Goal: Information Seeking & Learning: Learn about a topic

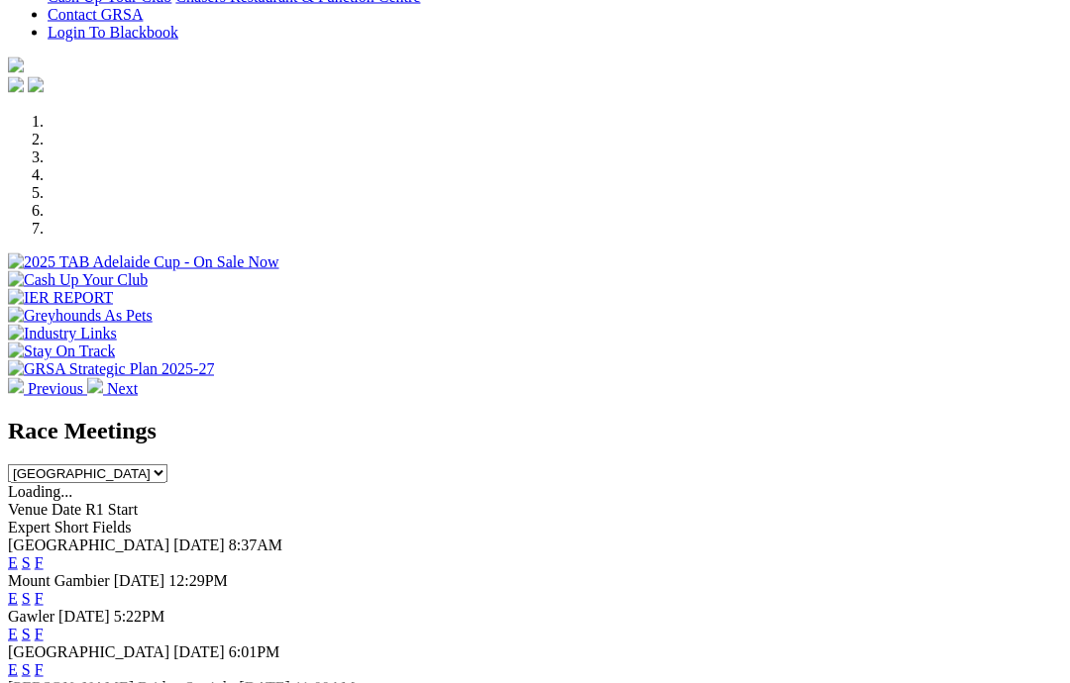
scroll to position [513, 0]
click at [44, 555] on link "F" at bounding box center [39, 563] width 9 height 17
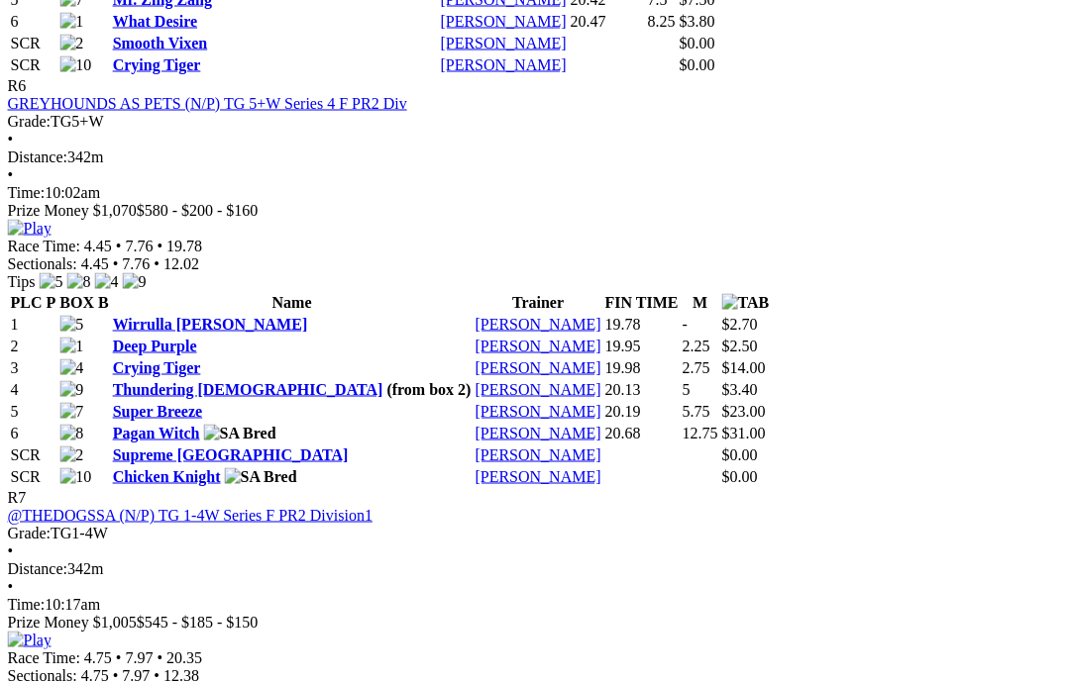
scroll to position [2954, 3]
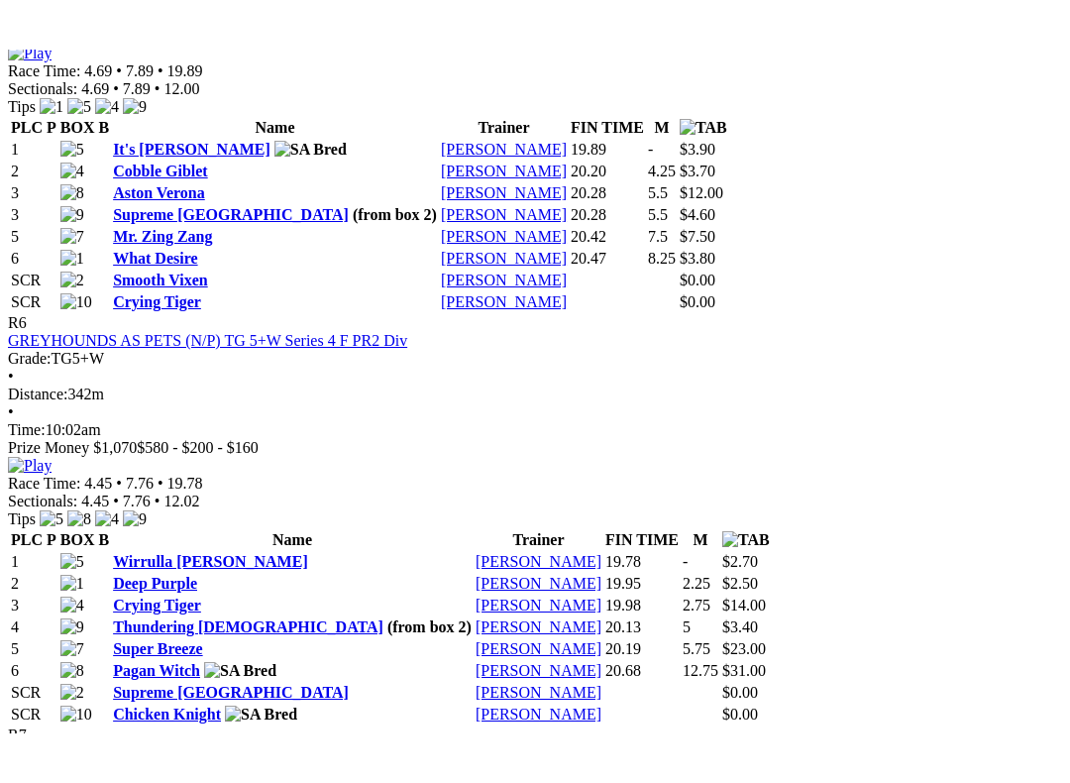
scroll to position [20, 0]
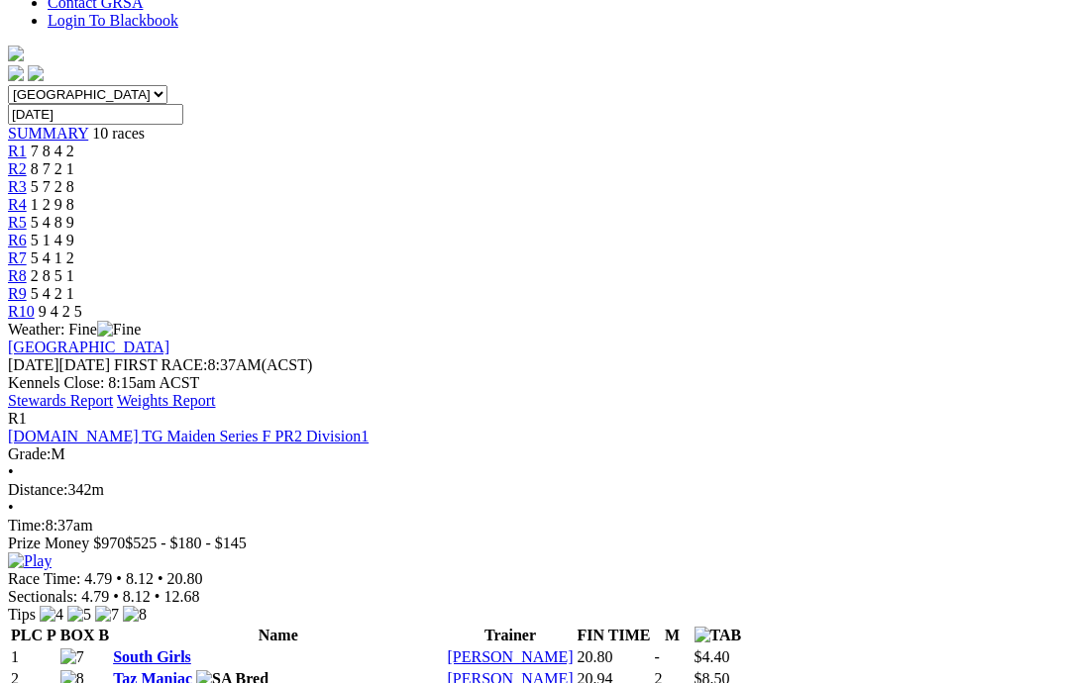
scroll to position [568, 0]
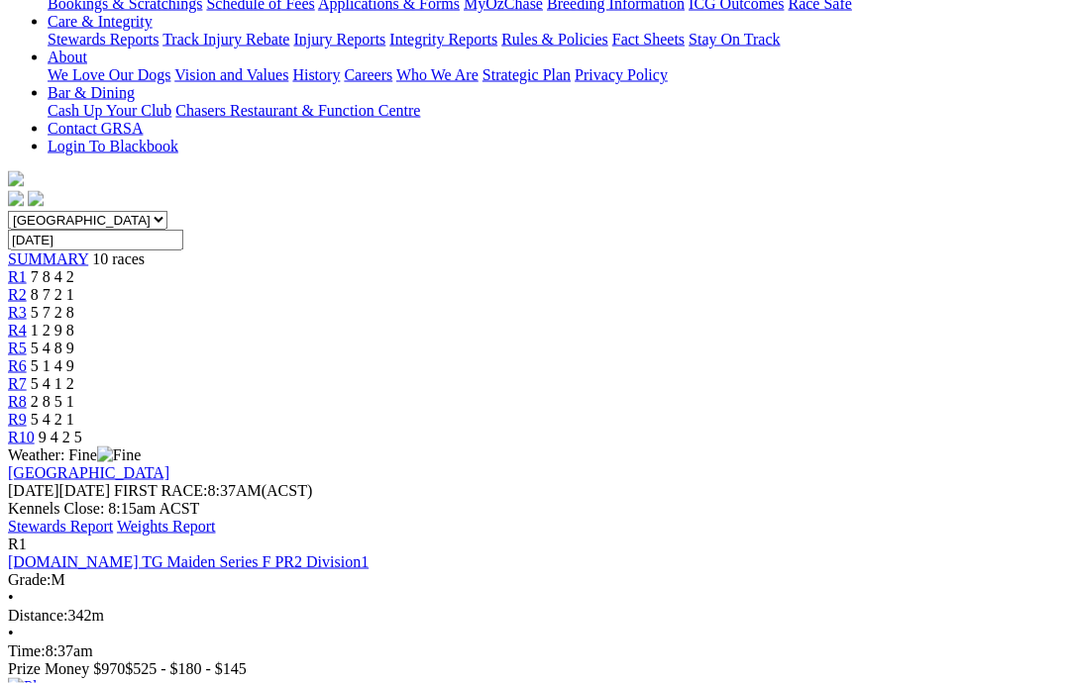
click at [52, 679] on img at bounding box center [30, 688] width 44 height 18
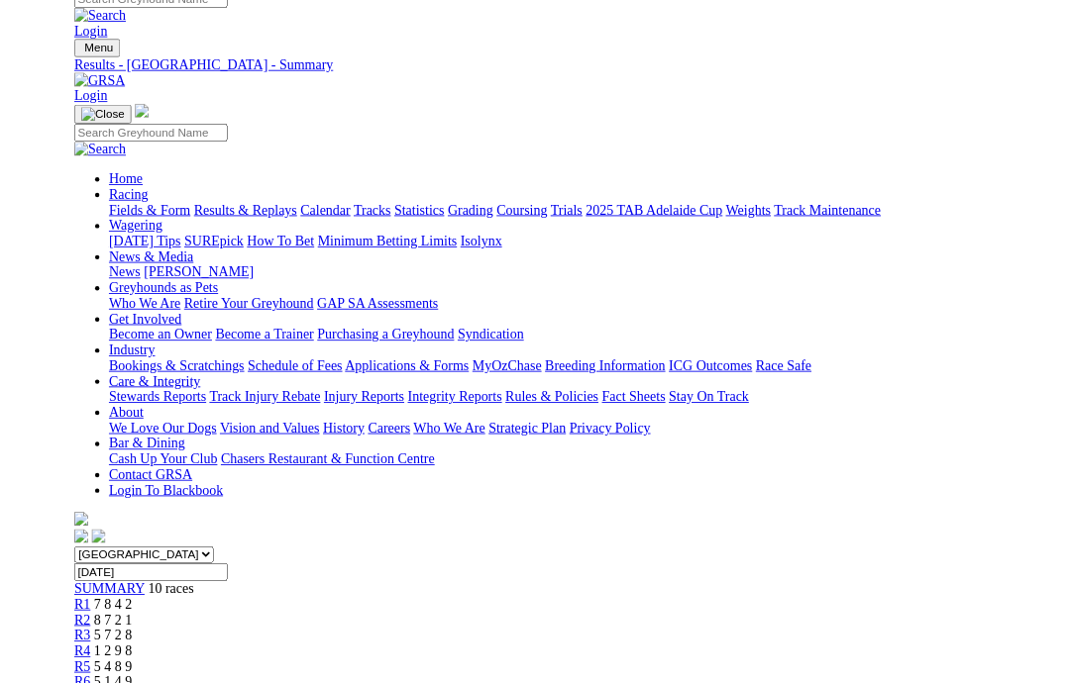
scroll to position [436, 0]
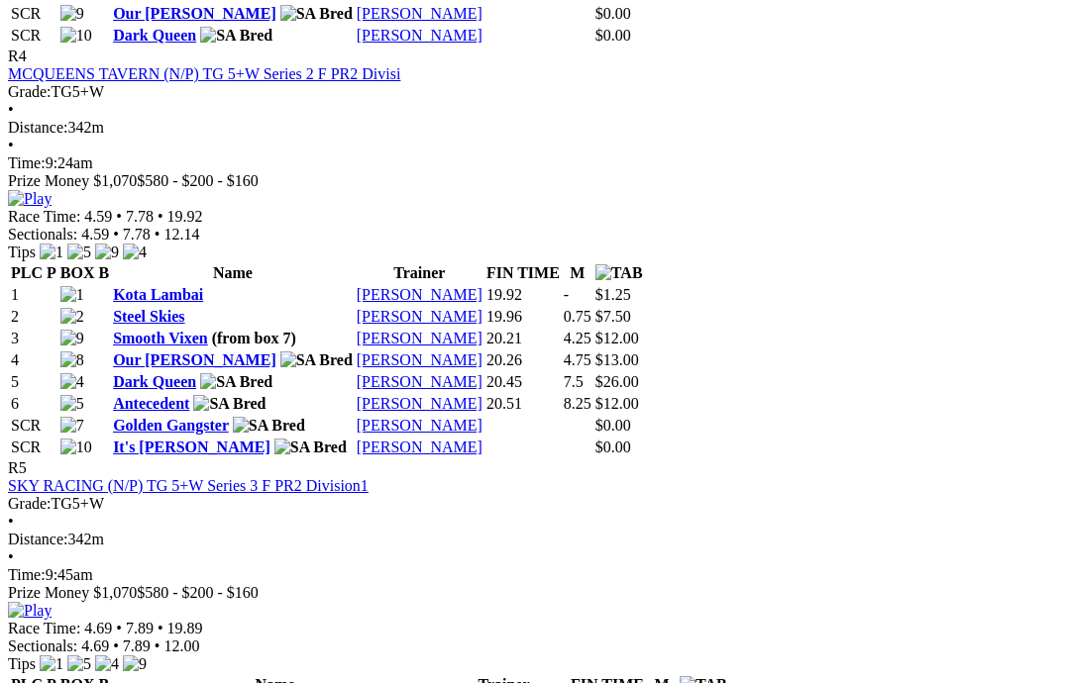
scroll to position [2158, 0]
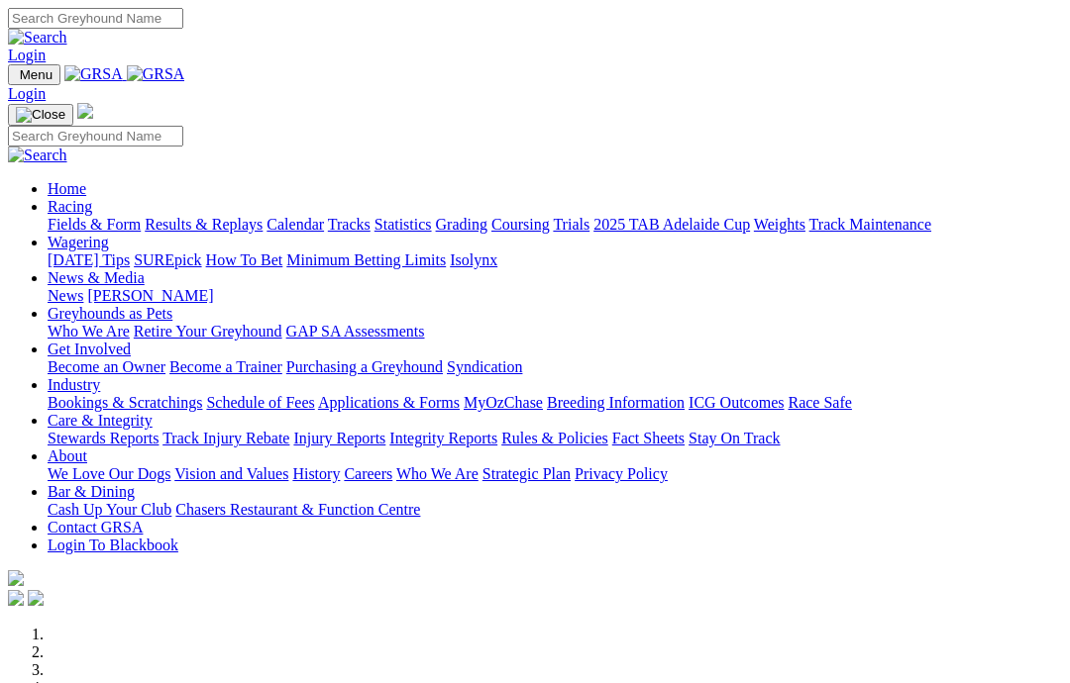
click at [183, 29] on input "Search" at bounding box center [95, 18] width 175 height 21
type input "King tide"
click at [67, 29] on img at bounding box center [37, 38] width 59 height 18
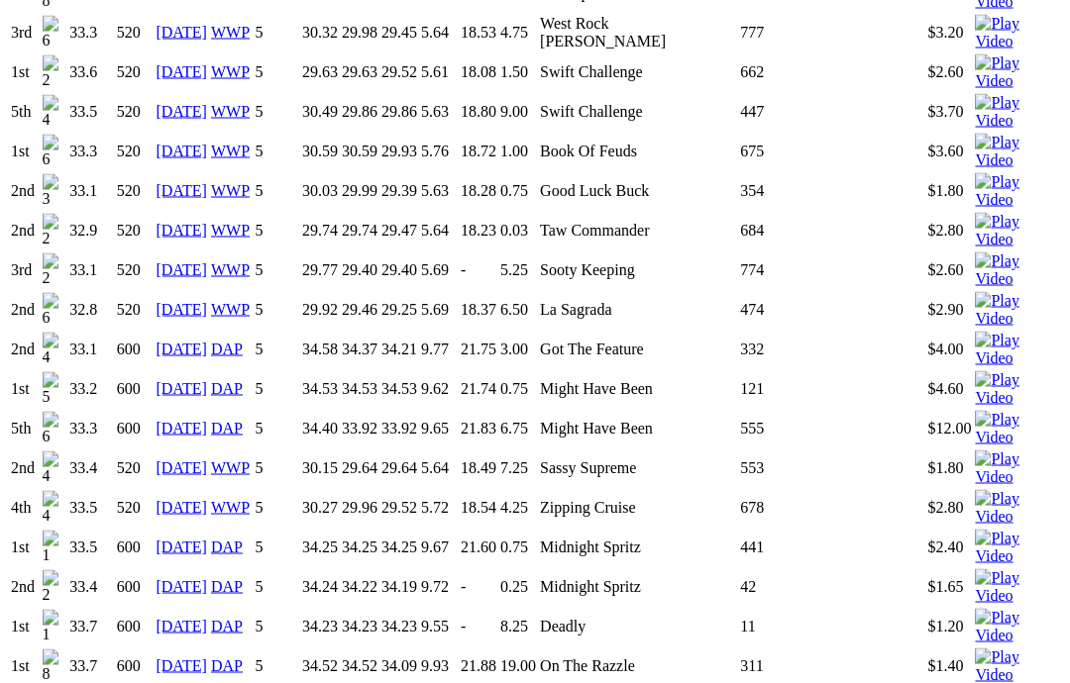
scroll to position [1906, 0]
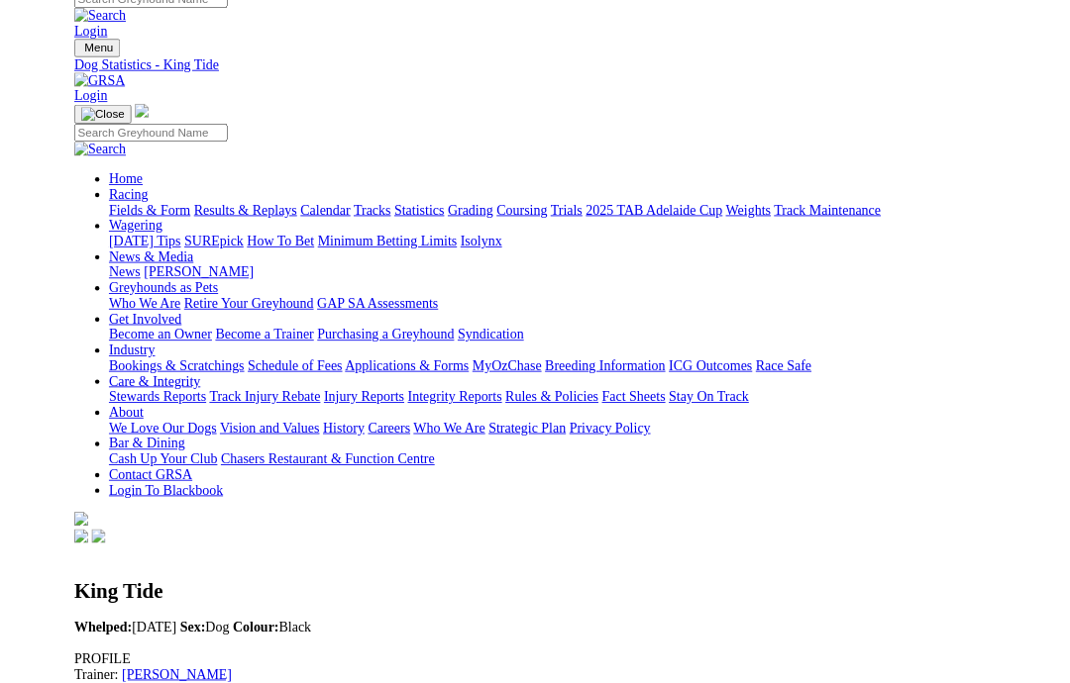
scroll to position [1907, 0]
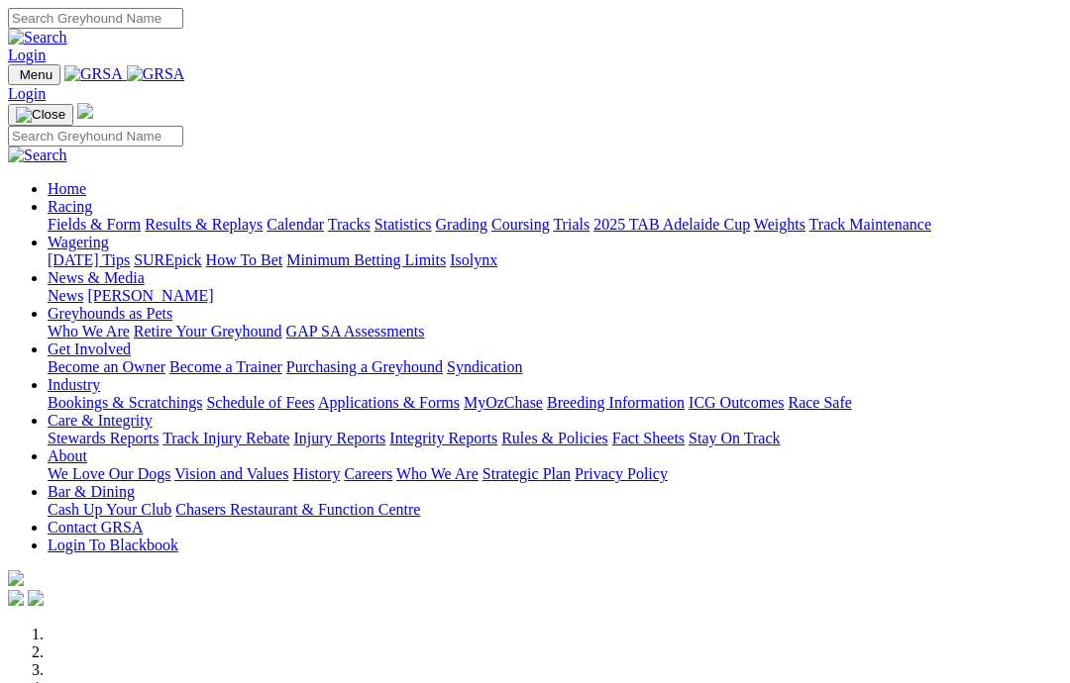
click at [153, 412] on link "Care & Integrity" at bounding box center [100, 420] width 105 height 17
click at [497, 430] on link "Integrity Reports" at bounding box center [443, 438] width 108 height 17
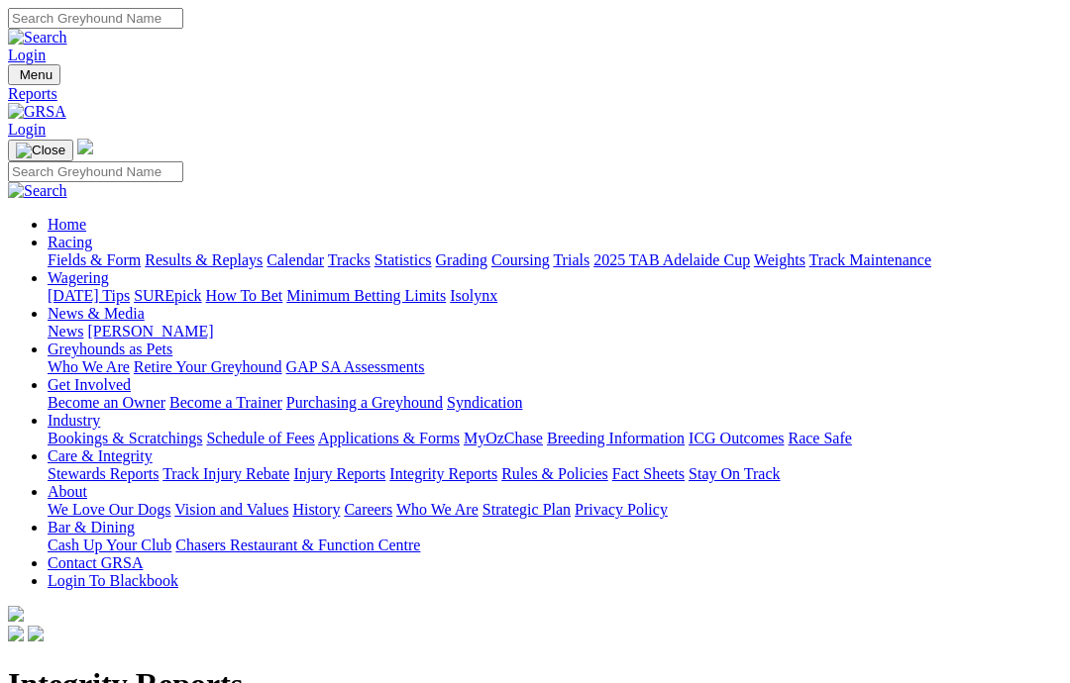
click at [608, 466] on link "Rules & Policies" at bounding box center [554, 474] width 107 height 17
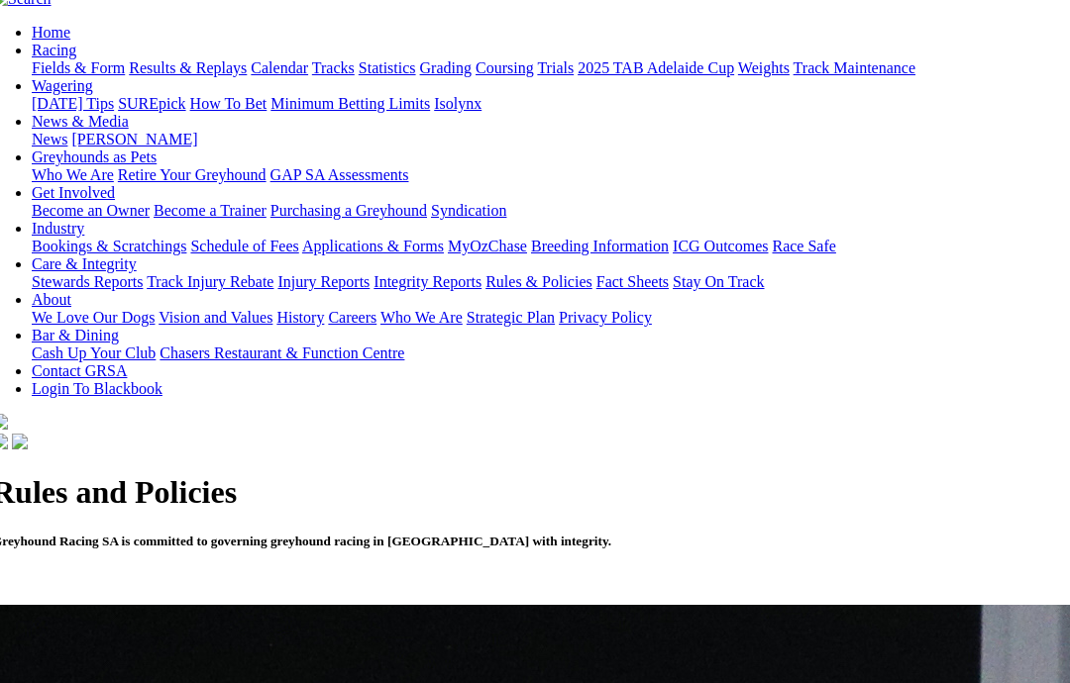
scroll to position [0, 16]
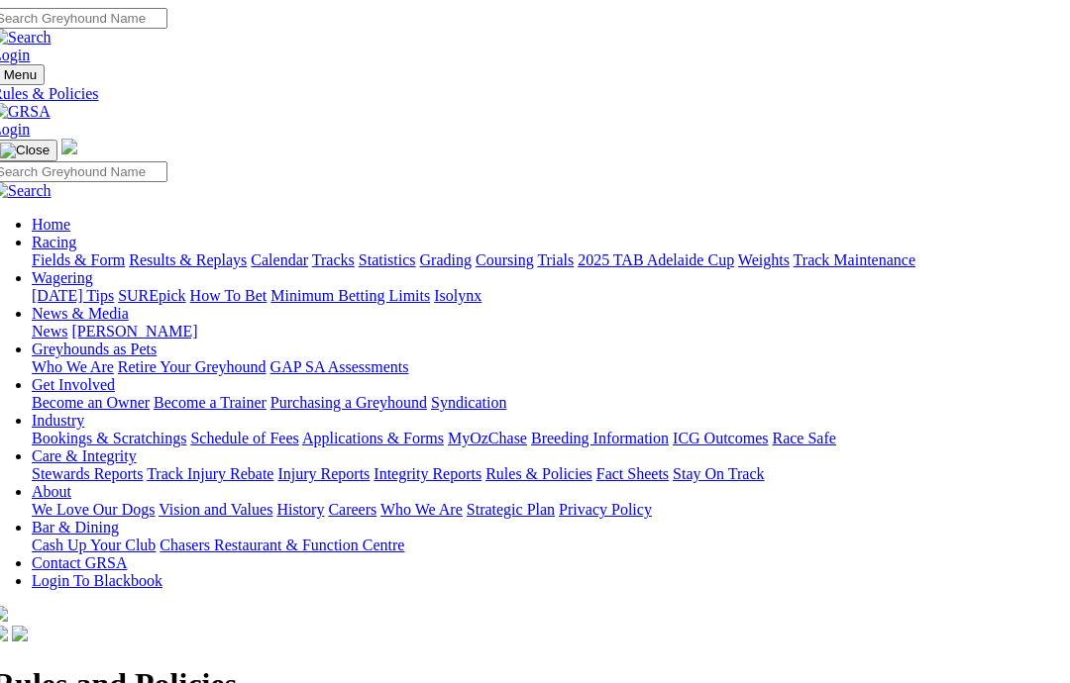
click at [76, 234] on link "Racing" at bounding box center [54, 242] width 45 height 17
click at [129, 305] on link "News & Media" at bounding box center [80, 313] width 97 height 17
click at [67, 323] on link "News" at bounding box center [50, 331] width 36 height 17
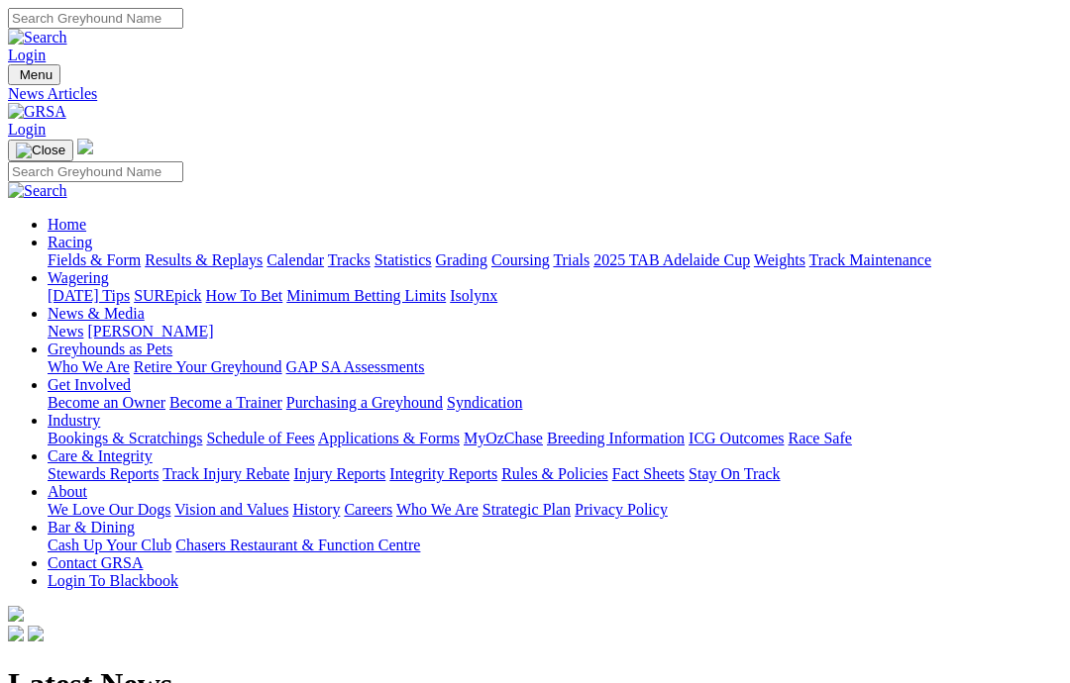
click at [92, 234] on link "Racing" at bounding box center [70, 242] width 45 height 17
click at [70, 252] on link "Fields & Form" at bounding box center [94, 260] width 93 height 17
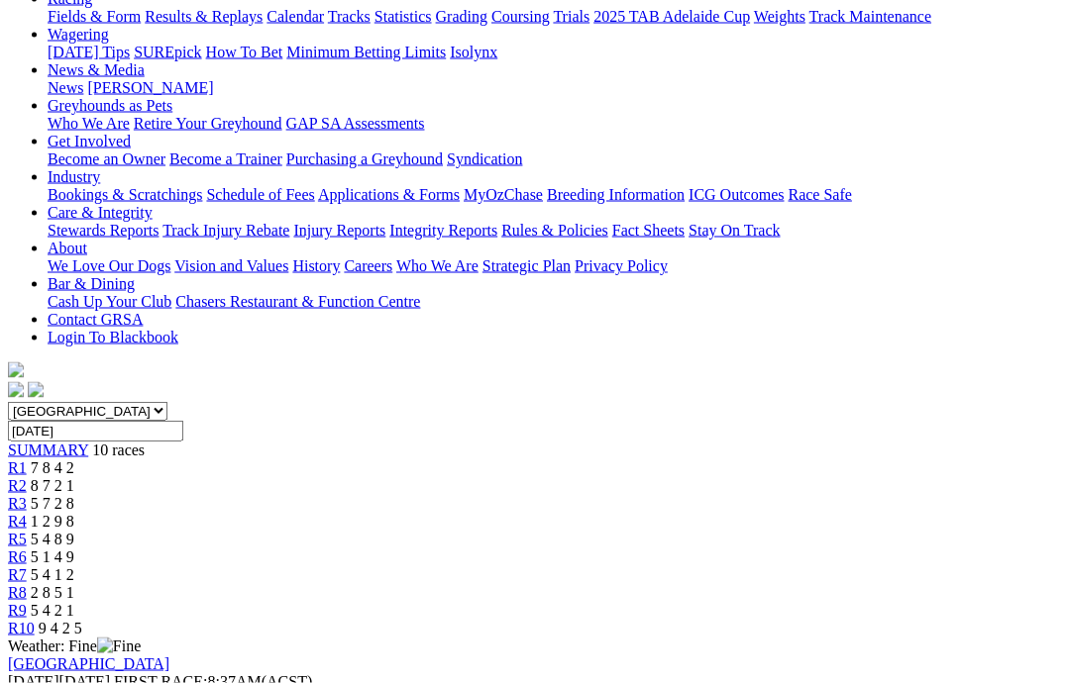
scroll to position [246, 0]
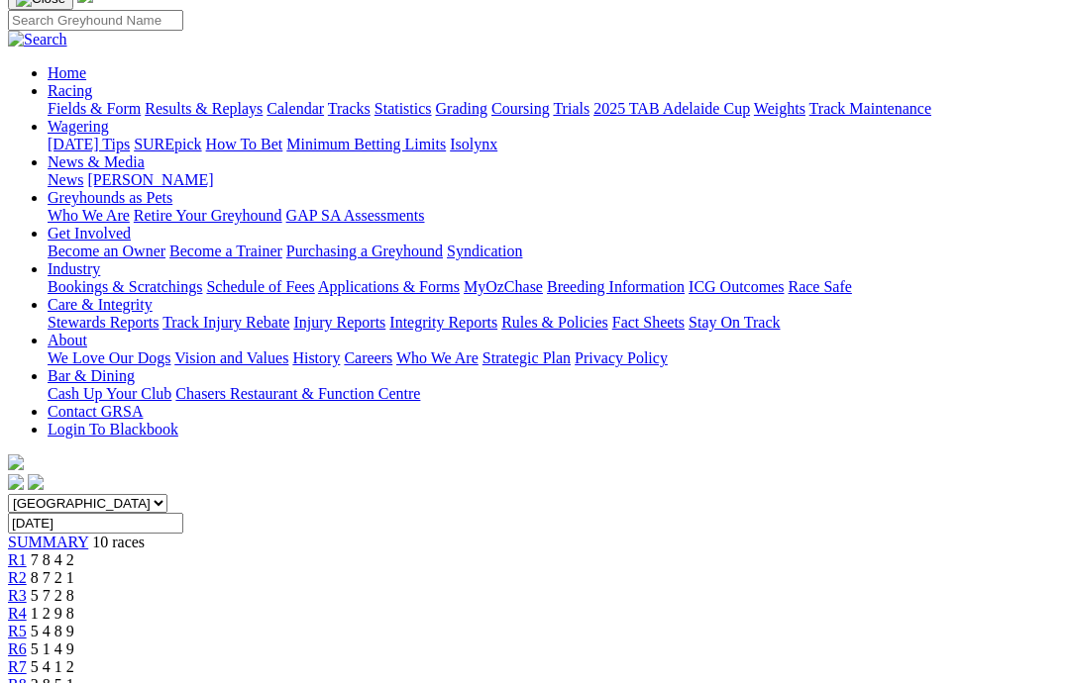
scroll to position [150, 0]
